Goal: Task Accomplishment & Management: Use online tool/utility

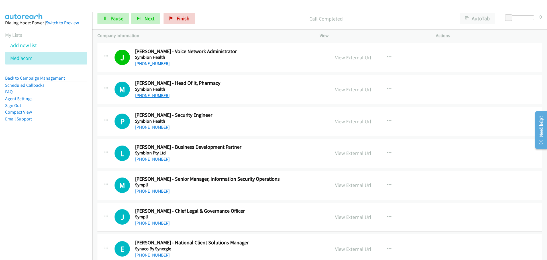
click at [162, 97] on link "[PHONE_NUMBER]" at bounding box center [152, 95] width 35 height 5
click at [158, 127] on link "[PHONE_NUMBER]" at bounding box center [152, 126] width 35 height 5
click at [144, 158] on link "[PHONE_NUMBER]" at bounding box center [152, 158] width 35 height 5
click at [359, 153] on link "View External Url" at bounding box center [353, 153] width 36 height 7
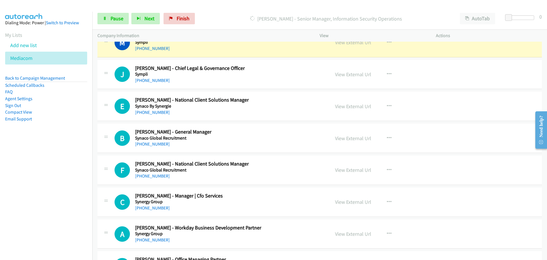
scroll to position [114, 0]
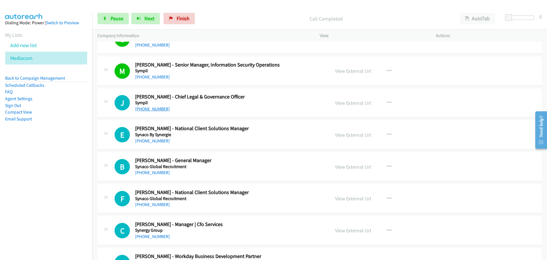
click at [154, 108] on link "[PHONE_NUMBER]" at bounding box center [152, 108] width 35 height 5
click at [153, 139] on link "[PHONE_NUMBER]" at bounding box center [152, 140] width 35 height 5
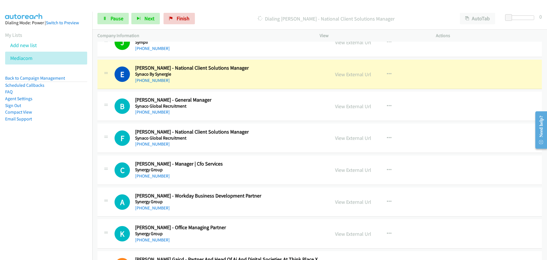
scroll to position [171, 0]
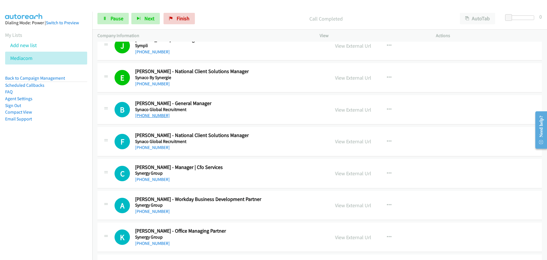
click at [159, 116] on link "[PHONE_NUMBER]" at bounding box center [152, 115] width 35 height 5
click at [143, 148] on link "[PHONE_NUMBER]" at bounding box center [152, 147] width 35 height 5
click at [153, 179] on link "[PHONE_NUMBER]" at bounding box center [152, 178] width 35 height 5
click at [149, 181] on link "[PHONE_NUMBER]" at bounding box center [152, 178] width 35 height 5
click at [150, 179] on link "[PHONE_NUMBER]" at bounding box center [152, 178] width 35 height 5
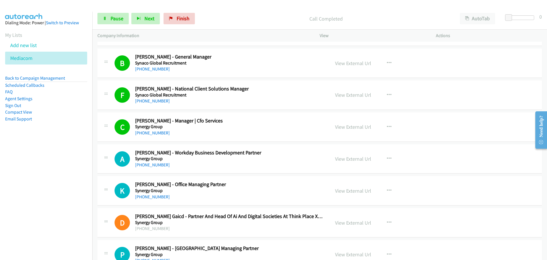
scroll to position [285, 0]
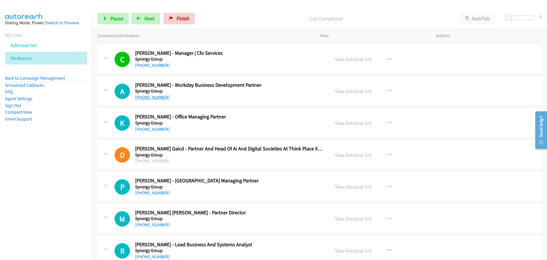
click at [150, 97] on link "[PHONE_NUMBER]" at bounding box center [152, 96] width 35 height 5
click at [150, 127] on link "[PHONE_NUMBER]" at bounding box center [152, 128] width 35 height 5
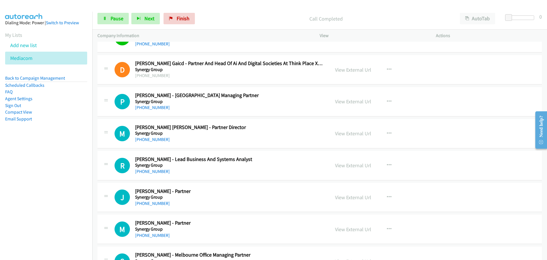
scroll to position [371, 0]
click at [146, 108] on link "[PHONE_NUMBER]" at bounding box center [152, 106] width 35 height 5
drag, startPoint x: 158, startPoint y: 139, endPoint x: 169, endPoint y: 138, distance: 10.9
click at [158, 139] on link "[PHONE_NUMBER]" at bounding box center [152, 138] width 35 height 5
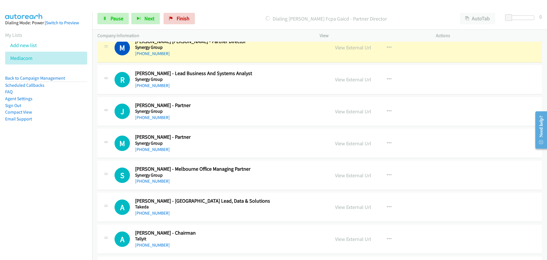
scroll to position [428, 0]
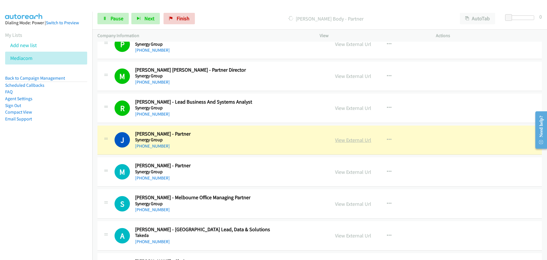
click at [355, 141] on link "View External Url" at bounding box center [353, 140] width 36 height 7
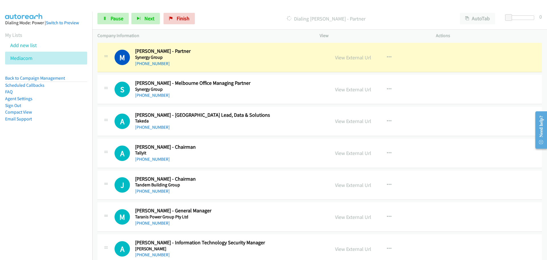
scroll to position [542, 0]
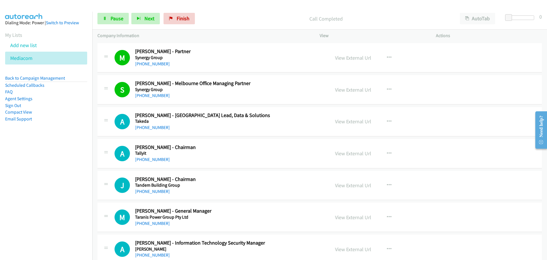
drag, startPoint x: 149, startPoint y: 127, endPoint x: 332, endPoint y: 57, distance: 195.7
drag, startPoint x: 152, startPoint y: 127, endPoint x: 158, endPoint y: 120, distance: 9.9
click at [155, 125] on link "[PHONE_NUMBER]" at bounding box center [152, 127] width 35 height 5
click at [164, 159] on link "[PHONE_NUMBER]" at bounding box center [152, 158] width 35 height 5
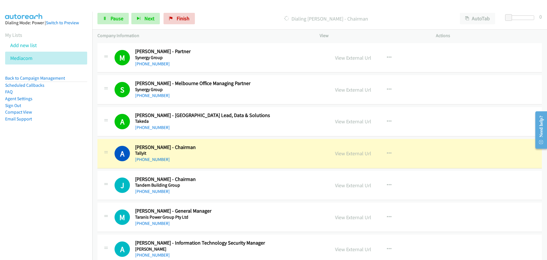
scroll to position [513, 0]
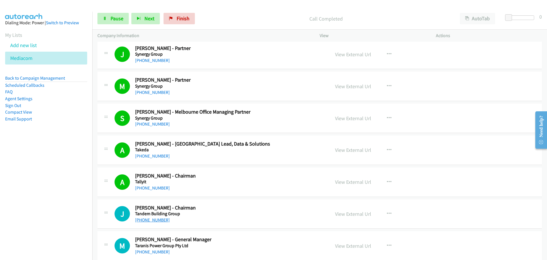
click at [158, 218] on link "[PHONE_NUMBER]" at bounding box center [152, 219] width 35 height 5
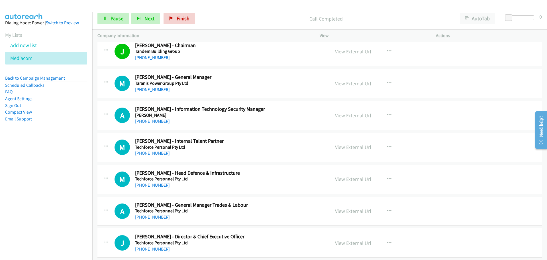
scroll to position [684, 0]
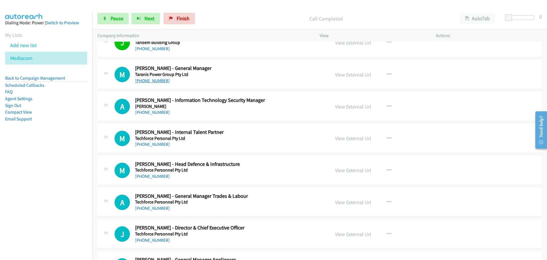
click at [148, 79] on link "[PHONE_NUMBER]" at bounding box center [152, 80] width 35 height 5
click at [148, 113] on link "[PHONE_NUMBER]" at bounding box center [152, 111] width 35 height 5
click at [155, 143] on link "[PHONE_NUMBER]" at bounding box center [152, 143] width 35 height 5
click at [156, 176] on link "[PHONE_NUMBER]" at bounding box center [152, 175] width 35 height 5
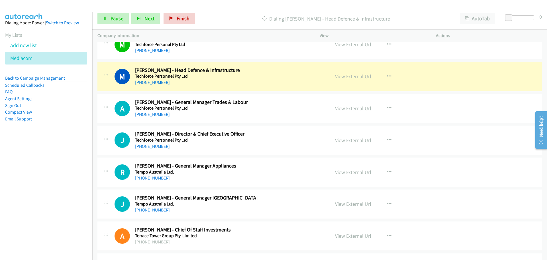
scroll to position [798, 0]
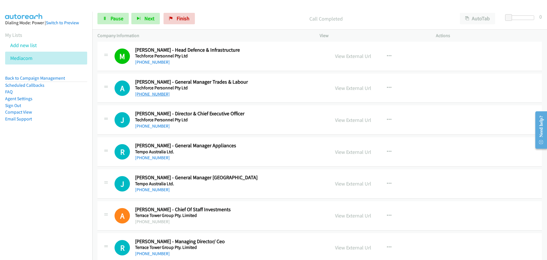
click at [148, 95] on link "[PHONE_NUMBER]" at bounding box center [152, 93] width 35 height 5
click at [154, 127] on link "[PHONE_NUMBER]" at bounding box center [152, 125] width 35 height 5
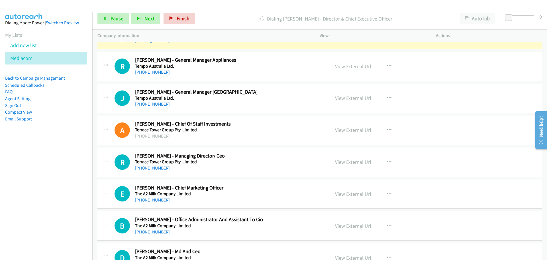
scroll to position [855, 0]
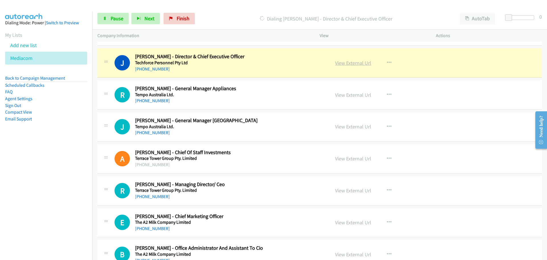
click at [359, 61] on link "View External Url" at bounding box center [353, 63] width 36 height 7
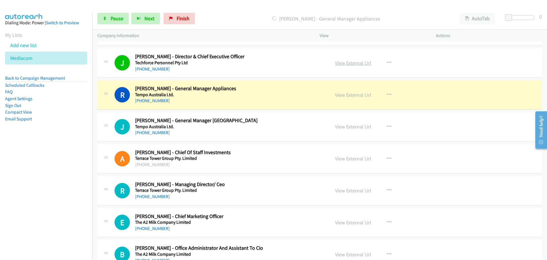
click at [360, 63] on link "View External Url" at bounding box center [353, 63] width 36 height 7
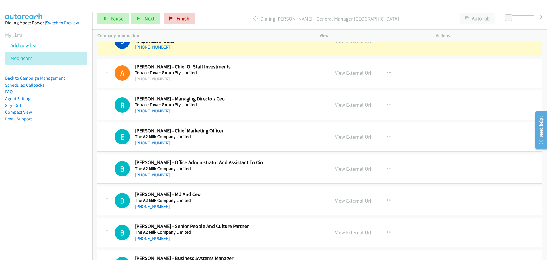
scroll to position [912, 0]
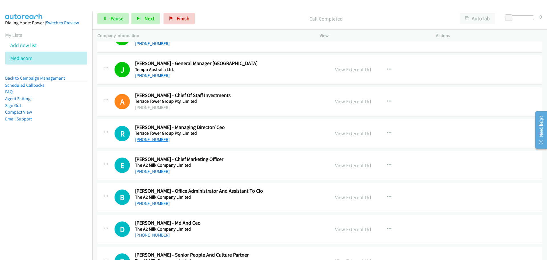
click at [141, 139] on link "[PHONE_NUMBER]" at bounding box center [152, 139] width 35 height 5
drag, startPoint x: 150, startPoint y: 168, endPoint x: 249, endPoint y: 168, distance: 99.2
click at [150, 168] on link "[PHONE_NUMBER]" at bounding box center [152, 170] width 35 height 5
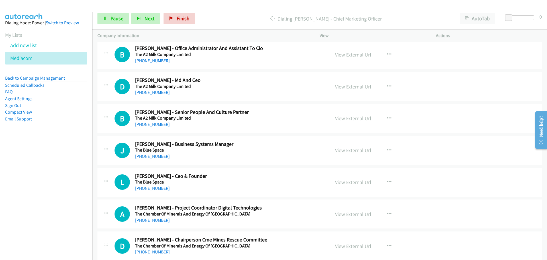
scroll to position [1026, 0]
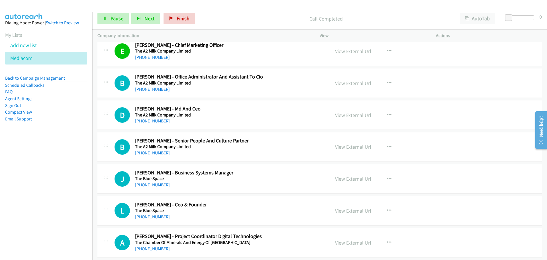
click at [151, 89] on link "[PHONE_NUMBER]" at bounding box center [152, 88] width 35 height 5
click at [137, 120] on link "[PHONE_NUMBER]" at bounding box center [152, 120] width 35 height 5
click at [155, 154] on link "[PHONE_NUMBER]" at bounding box center [152, 152] width 35 height 5
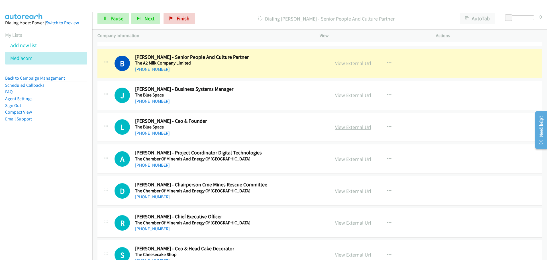
scroll to position [1112, 0]
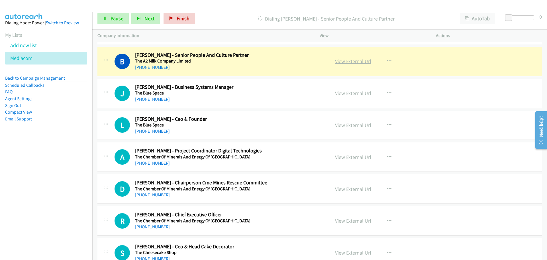
click at [349, 64] on link "View External Url" at bounding box center [353, 61] width 36 height 7
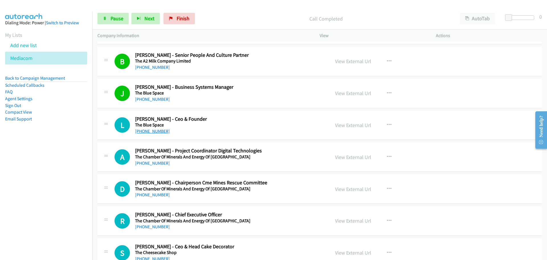
click at [155, 132] on link "[PHONE_NUMBER]" at bounding box center [152, 130] width 35 height 5
click at [141, 161] on link "[PHONE_NUMBER]" at bounding box center [152, 162] width 35 height 5
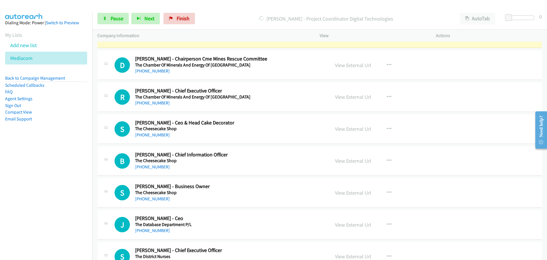
scroll to position [1226, 0]
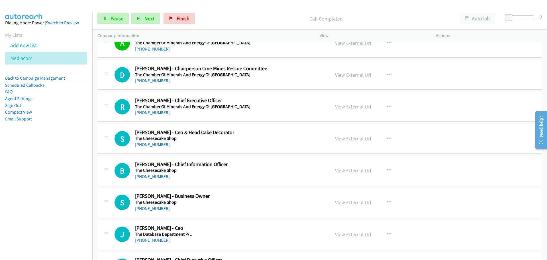
click at [359, 43] on link "View External Url" at bounding box center [353, 43] width 36 height 7
click at [158, 78] on link "[PHONE_NUMBER]" at bounding box center [152, 80] width 35 height 5
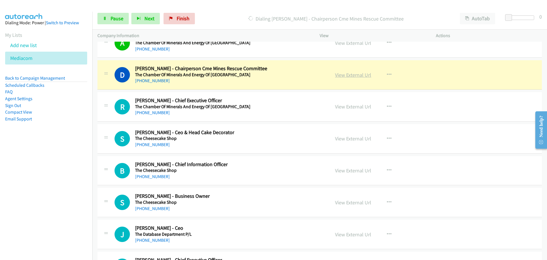
click at [364, 75] on link "View External Url" at bounding box center [353, 75] width 36 height 7
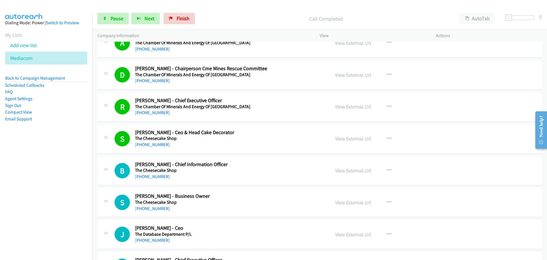
drag, startPoint x: 150, startPoint y: 177, endPoint x: 214, endPoint y: 176, distance: 64.2
click at [150, 177] on link "[PHONE_NUMBER]" at bounding box center [152, 176] width 35 height 5
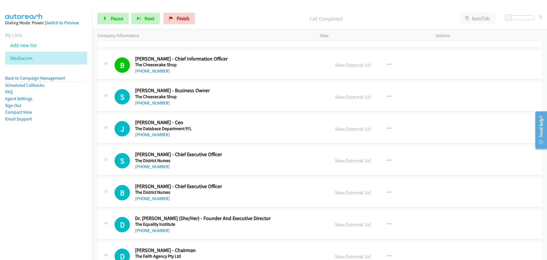
scroll to position [1340, 0]
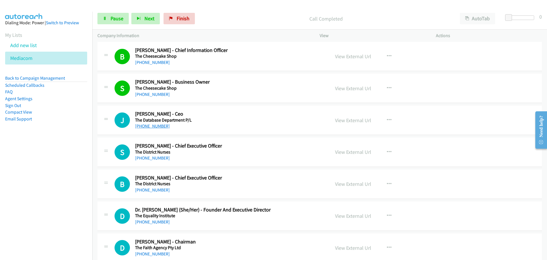
click at [161, 126] on link "[PHONE_NUMBER]" at bounding box center [152, 125] width 35 height 5
click at [154, 158] on link "[PHONE_NUMBER]" at bounding box center [152, 157] width 35 height 5
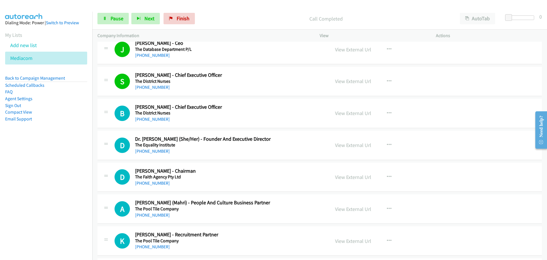
scroll to position [1425, 0]
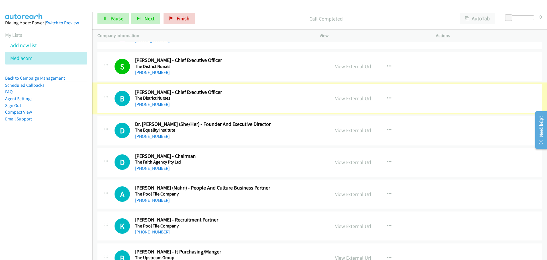
click at [152, 105] on link "[PHONE_NUMBER]" at bounding box center [152, 103] width 35 height 5
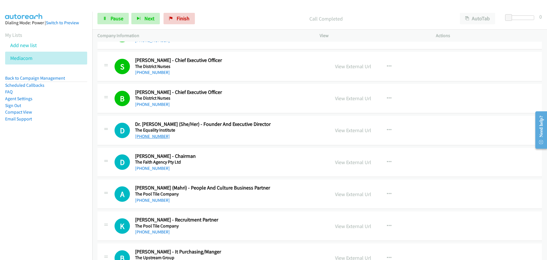
click at [162, 138] on link "[PHONE_NUMBER]" at bounding box center [152, 135] width 35 height 5
click at [350, 96] on link "View External Url" at bounding box center [353, 98] width 36 height 7
click at [157, 167] on link "[PHONE_NUMBER]" at bounding box center [152, 167] width 35 height 5
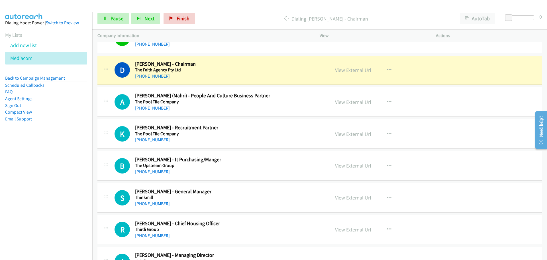
scroll to position [1511, 0]
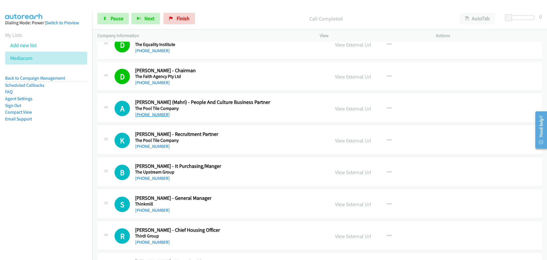
click at [152, 114] on link "[PHONE_NUMBER]" at bounding box center [152, 114] width 35 height 5
click at [145, 146] on link "[PHONE_NUMBER]" at bounding box center [152, 145] width 35 height 5
click at [160, 177] on link "[PHONE_NUMBER]" at bounding box center [152, 177] width 35 height 5
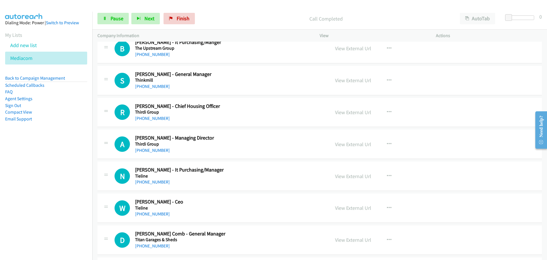
scroll to position [1625, 0]
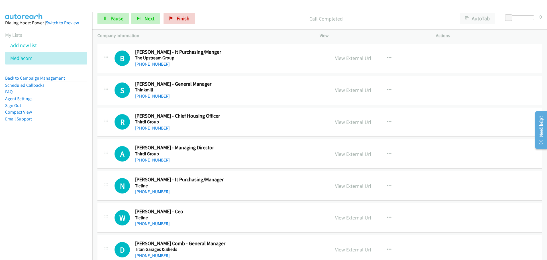
click at [147, 66] on link "[PHONE_NUMBER]" at bounding box center [152, 63] width 35 height 5
click at [153, 95] on link "[PHONE_NUMBER]" at bounding box center [152, 95] width 35 height 5
click at [147, 127] on link "[PHONE_NUMBER]" at bounding box center [152, 127] width 35 height 5
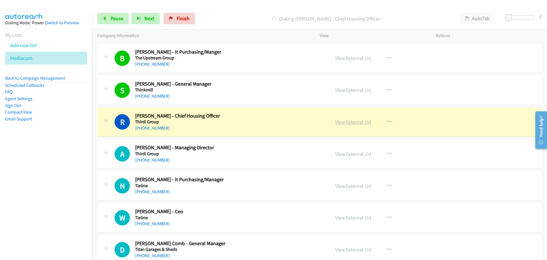
click at [351, 122] on link "View External Url" at bounding box center [353, 122] width 36 height 7
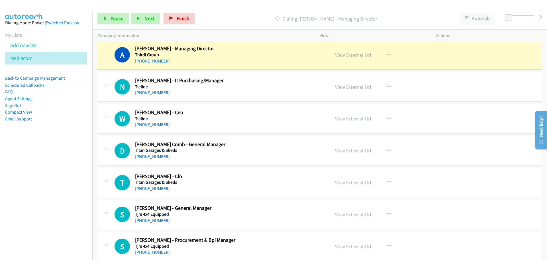
scroll to position [1710, 0]
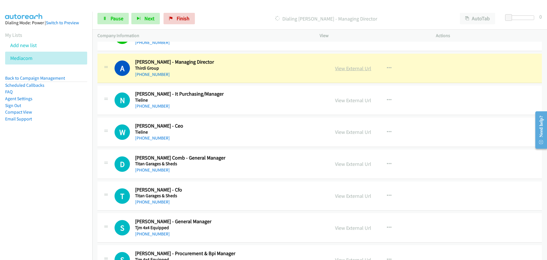
click at [352, 66] on link "View External Url" at bounding box center [353, 68] width 36 height 7
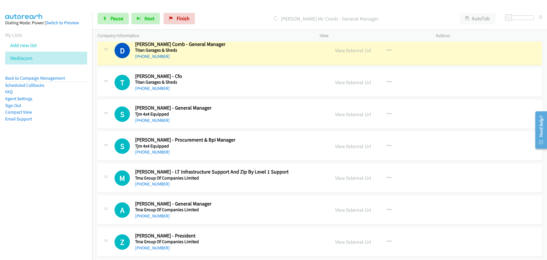
scroll to position [1824, 0]
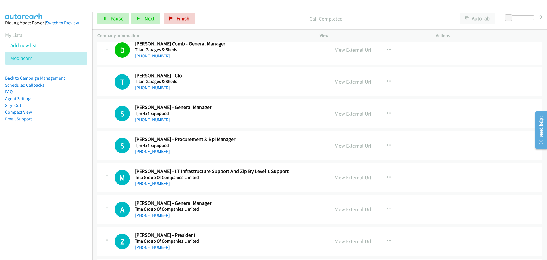
drag, startPoint x: 145, startPoint y: 87, endPoint x: 277, endPoint y: 94, distance: 132.4
click at [145, 87] on link "[PHONE_NUMBER]" at bounding box center [152, 87] width 35 height 5
click at [158, 120] on link "[PHONE_NUMBER]" at bounding box center [152, 119] width 35 height 5
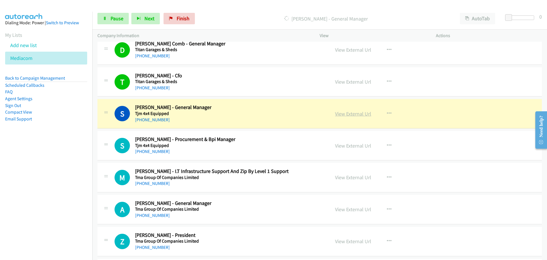
click at [360, 113] on link "View External Url" at bounding box center [353, 113] width 36 height 7
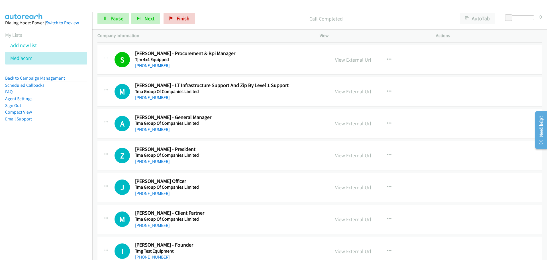
scroll to position [1910, 0]
click at [157, 133] on div "[PHONE_NUMBER]" at bounding box center [229, 129] width 188 height 7
click at [157, 128] on link "[PHONE_NUMBER]" at bounding box center [152, 129] width 35 height 5
click at [159, 164] on link "[PHONE_NUMBER]" at bounding box center [152, 161] width 35 height 5
click at [160, 194] on link "[PHONE_NUMBER]" at bounding box center [152, 193] width 35 height 5
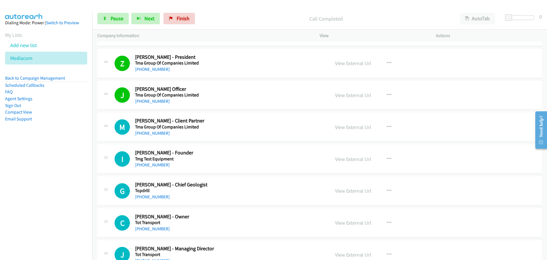
scroll to position [2024, 0]
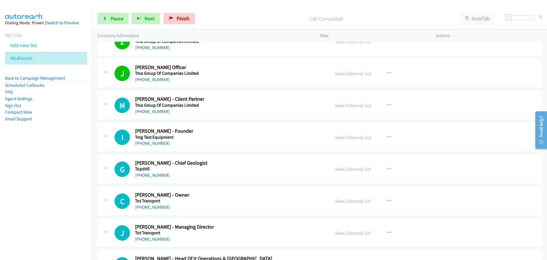
drag, startPoint x: 151, startPoint y: 111, endPoint x: 172, endPoint y: 112, distance: 21.1
click at [151, 111] on link "[PHONE_NUMBER]" at bounding box center [152, 111] width 35 height 5
click at [150, 141] on link "[PHONE_NUMBER]" at bounding box center [152, 142] width 35 height 5
click at [159, 175] on link "[PHONE_NUMBER]" at bounding box center [152, 174] width 35 height 5
click at [152, 208] on link "[PHONE_NUMBER]" at bounding box center [152, 206] width 35 height 5
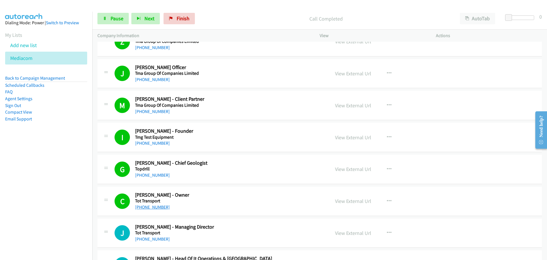
drag, startPoint x: 148, startPoint y: 208, endPoint x: 157, endPoint y: 205, distance: 9.8
click at [148, 208] on link "[PHONE_NUMBER]" at bounding box center [152, 206] width 35 height 5
click at [340, 200] on link "View External Url" at bounding box center [353, 201] width 36 height 7
click at [149, 240] on link "[PHONE_NUMBER]" at bounding box center [152, 238] width 35 height 5
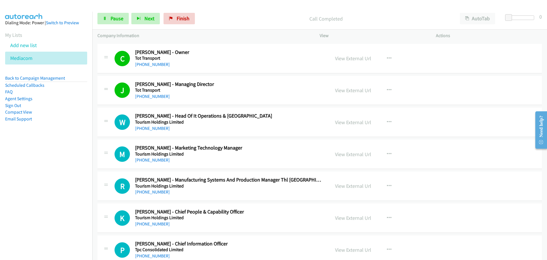
scroll to position [2195, 0]
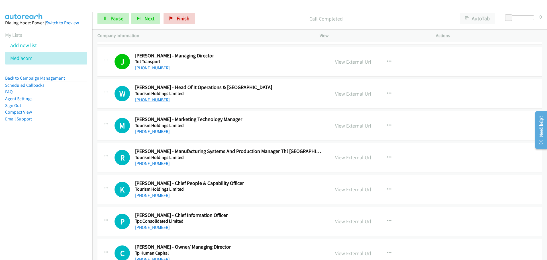
click at [155, 98] on link "[PHONE_NUMBER]" at bounding box center [152, 99] width 35 height 5
click at [161, 133] on link "[PHONE_NUMBER]" at bounding box center [152, 131] width 35 height 5
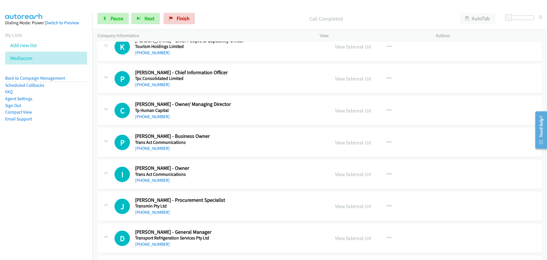
scroll to position [2309, 0]
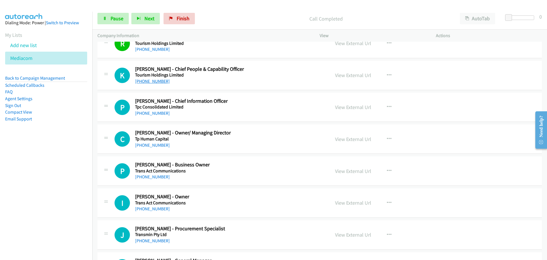
click at [158, 83] on link "[PHONE_NUMBER]" at bounding box center [152, 80] width 35 height 5
click at [151, 115] on link "[PHONE_NUMBER]" at bounding box center [152, 112] width 35 height 5
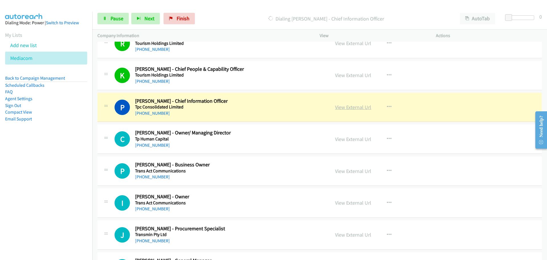
click at [340, 106] on link "View External Url" at bounding box center [353, 107] width 36 height 7
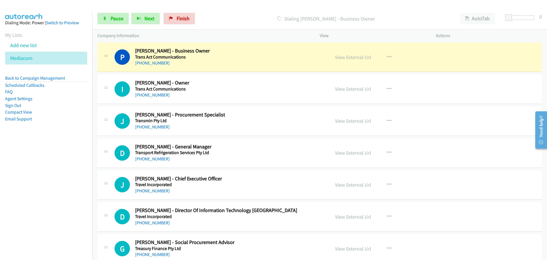
scroll to position [2423, 0]
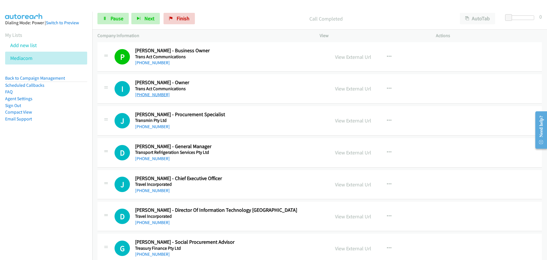
drag, startPoint x: 150, startPoint y: 93, endPoint x: 162, endPoint y: 93, distance: 12.0
click at [150, 93] on link "[PHONE_NUMBER]" at bounding box center [152, 94] width 35 height 5
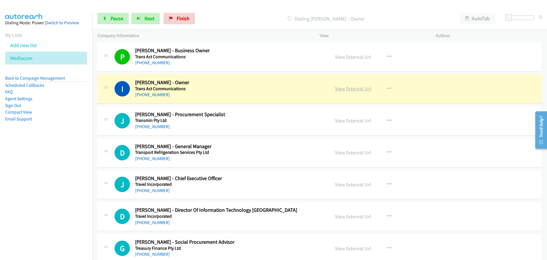
click at [361, 90] on link "View External Url" at bounding box center [353, 88] width 36 height 7
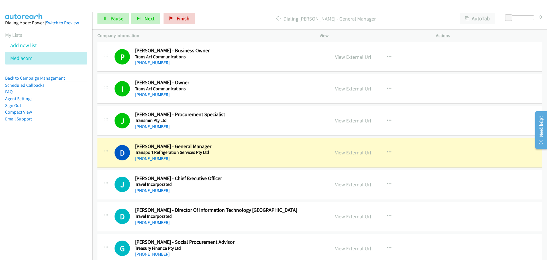
click at [509, 44] on div "P Callback Scheduled [PERSON_NAME] - Business Owner Trans Act Communications [G…" at bounding box center [319, 56] width 445 height 29
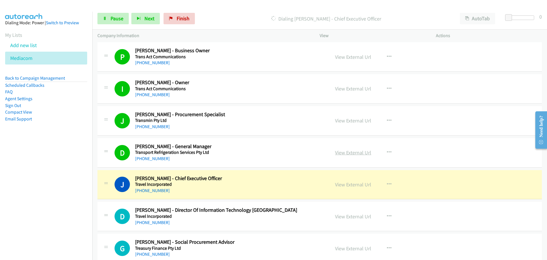
click at [358, 152] on link "View External Url" at bounding box center [353, 152] width 36 height 7
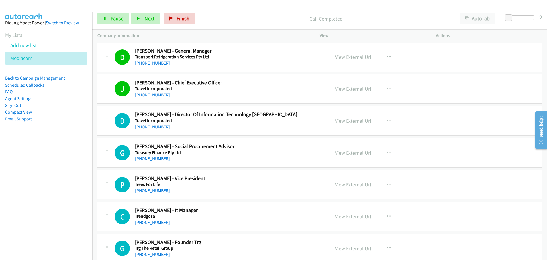
scroll to position [2565, 0]
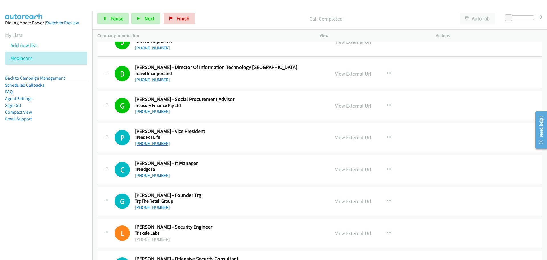
drag, startPoint x: 159, startPoint y: 147, endPoint x: 158, endPoint y: 144, distance: 3.1
click at [159, 147] on div "P Callback Scheduled [PERSON_NAME] - Vice President Trees For Life [GEOGRAPHIC_…" at bounding box center [319, 137] width 445 height 29
click at [157, 144] on link "[PHONE_NUMBER]" at bounding box center [152, 143] width 35 height 5
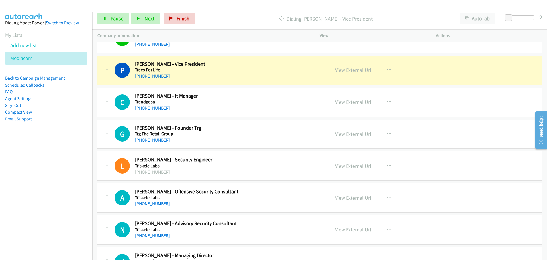
scroll to position [2651, 0]
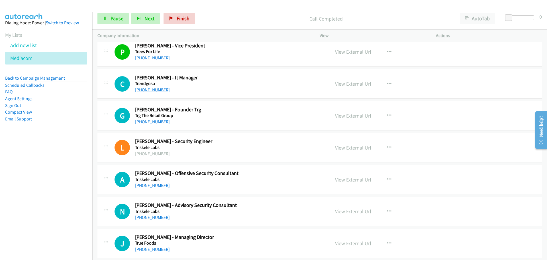
click at [149, 88] on link "[PHONE_NUMBER]" at bounding box center [152, 89] width 35 height 5
click at [149, 123] on link "[PHONE_NUMBER]" at bounding box center [152, 121] width 35 height 5
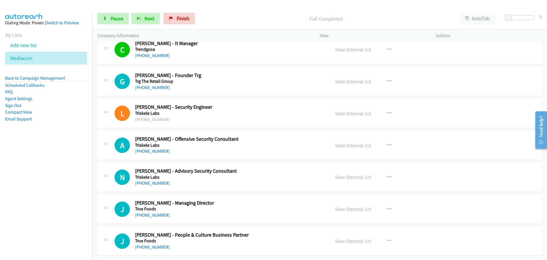
scroll to position [2708, 0]
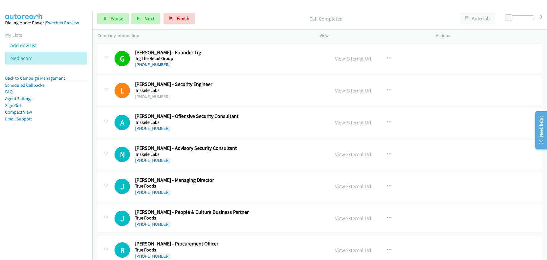
drag, startPoint x: 147, startPoint y: 127, endPoint x: 238, endPoint y: 141, distance: 91.5
click at [147, 127] on link "[PHONE_NUMBER]" at bounding box center [152, 127] width 35 height 5
click at [155, 163] on div "[PHONE_NUMBER]" at bounding box center [229, 160] width 188 height 7
click at [154, 158] on link "[PHONE_NUMBER]" at bounding box center [152, 159] width 35 height 5
click at [151, 191] on link "[PHONE_NUMBER]" at bounding box center [152, 191] width 35 height 5
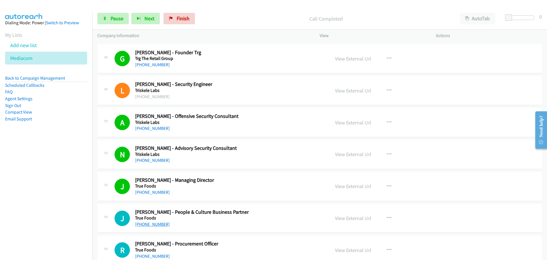
click at [160, 223] on link "[PHONE_NUMBER]" at bounding box center [152, 223] width 35 height 5
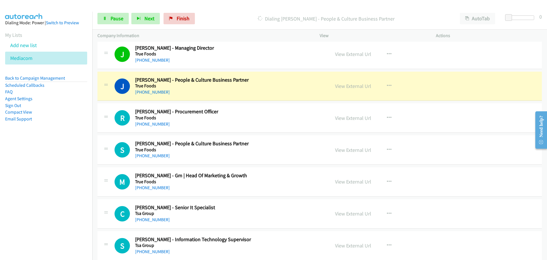
scroll to position [2851, 0]
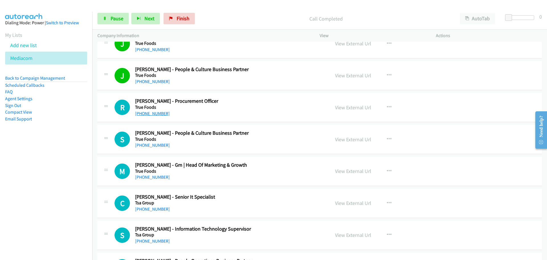
click at [158, 112] on link "[PHONE_NUMBER]" at bounding box center [152, 113] width 35 height 5
click at [144, 143] on link "[PHONE_NUMBER]" at bounding box center [152, 144] width 35 height 5
click at [155, 178] on link "[PHONE_NUMBER]" at bounding box center [152, 176] width 35 height 5
click at [154, 209] on link "[PHONE_NUMBER]" at bounding box center [152, 208] width 35 height 5
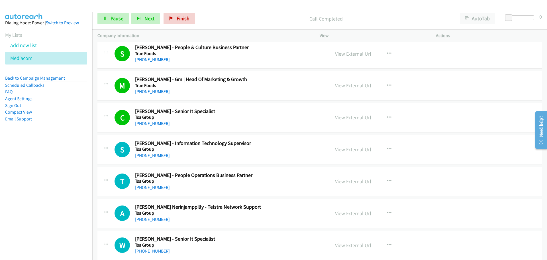
scroll to position [2965, 0]
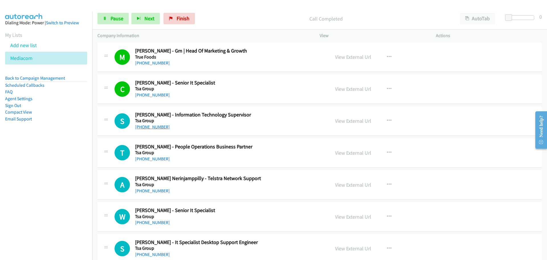
click at [156, 125] on link "[PHONE_NUMBER]" at bounding box center [152, 126] width 35 height 5
click at [146, 192] on link "[PHONE_NUMBER]" at bounding box center [152, 190] width 35 height 5
click at [150, 223] on link "[PHONE_NUMBER]" at bounding box center [152, 221] width 35 height 5
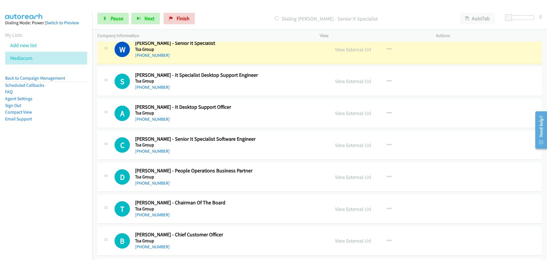
scroll to position [3136, 0]
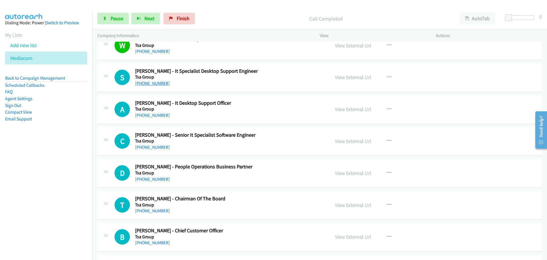
click at [149, 82] on link "[PHONE_NUMBER]" at bounding box center [152, 82] width 35 height 5
click at [148, 117] on link "[PHONE_NUMBER]" at bounding box center [152, 114] width 35 height 5
click at [142, 146] on link "[PHONE_NUMBER]" at bounding box center [152, 146] width 35 height 5
click at [153, 182] on div "[PHONE_NUMBER]" at bounding box center [229, 179] width 188 height 7
click at [154, 180] on link "[PHONE_NUMBER]" at bounding box center [152, 178] width 35 height 5
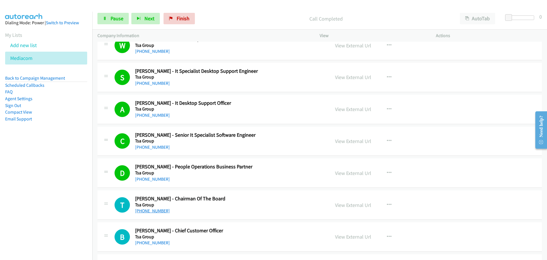
click at [146, 208] on link "[PHONE_NUMBER]" at bounding box center [152, 210] width 35 height 5
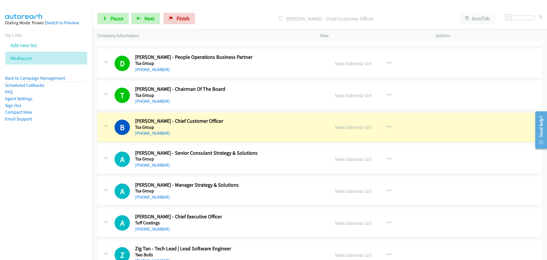
scroll to position [3250, 0]
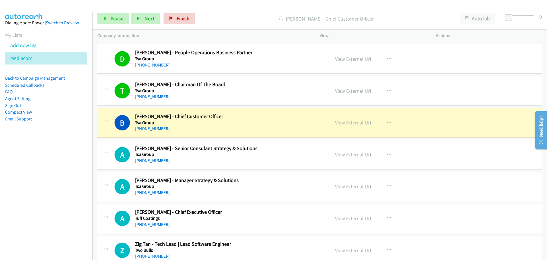
click at [363, 90] on link "View External Url" at bounding box center [353, 91] width 36 height 7
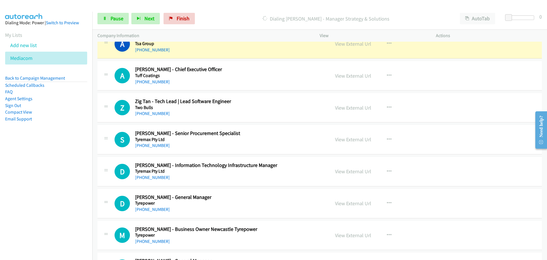
scroll to position [3335, 0]
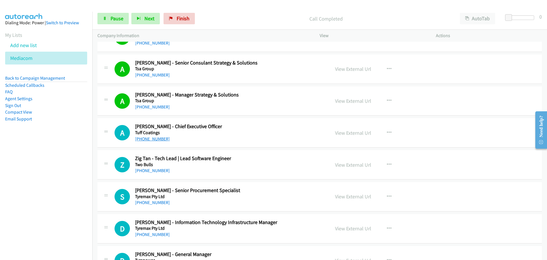
click at [154, 139] on link "[PHONE_NUMBER]" at bounding box center [152, 138] width 35 height 5
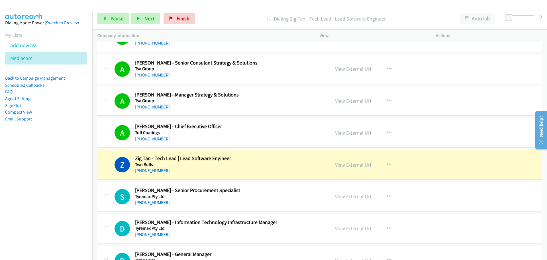
scroll to position [3392, 0]
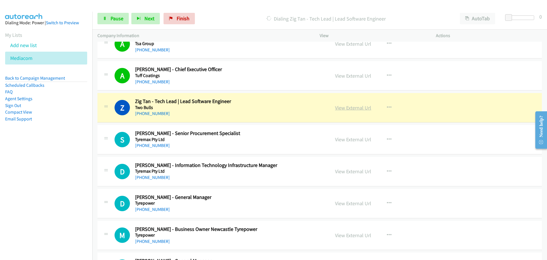
click at [353, 108] on link "View External Url" at bounding box center [353, 107] width 36 height 7
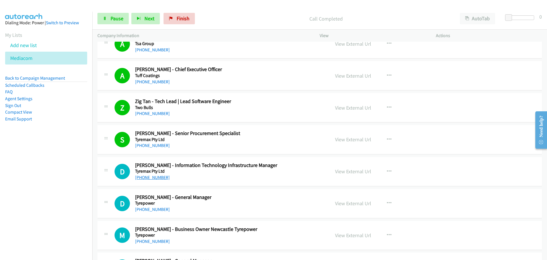
click at [153, 176] on link "[PHONE_NUMBER]" at bounding box center [152, 176] width 35 height 5
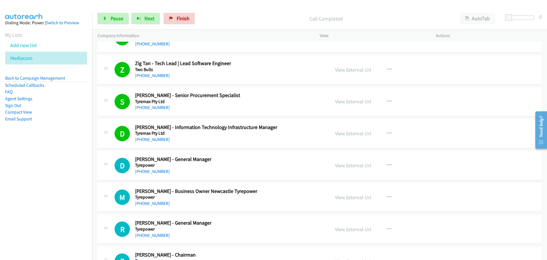
scroll to position [3478, 0]
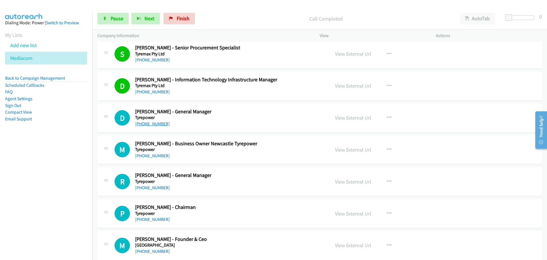
click at [161, 124] on link "[PHONE_NUMBER]" at bounding box center [152, 123] width 35 height 5
click at [160, 157] on link "[PHONE_NUMBER]" at bounding box center [152, 155] width 35 height 5
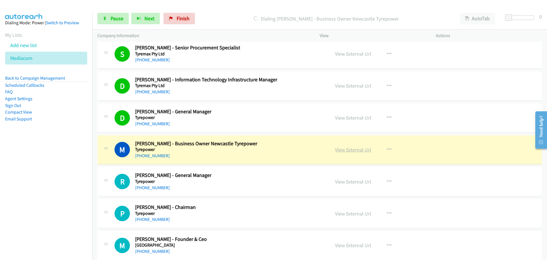
click at [353, 147] on link "View External Url" at bounding box center [353, 149] width 36 height 7
